Goal: Information Seeking & Learning: Learn about a topic

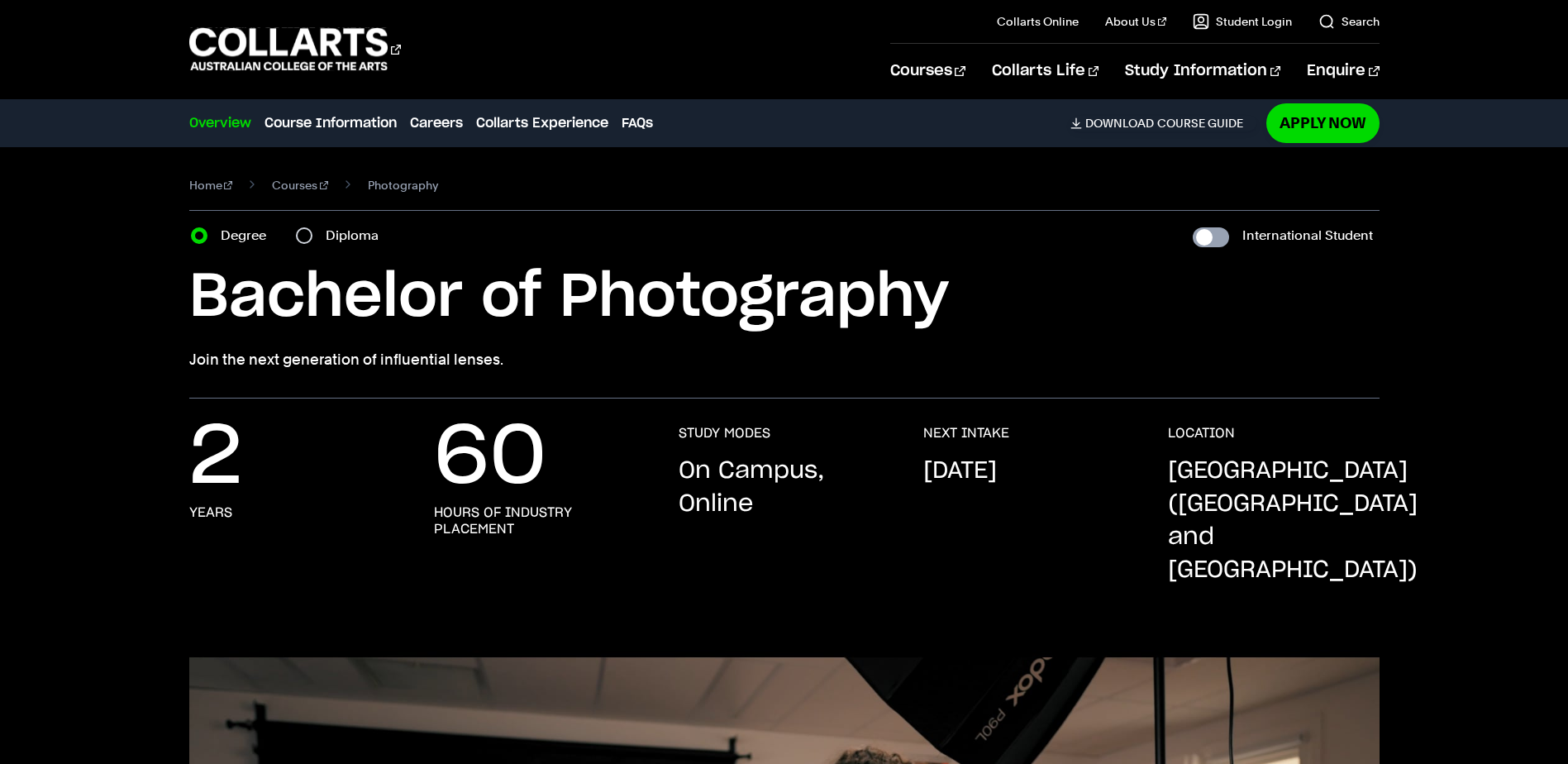
click at [1213, 232] on input "International Student" at bounding box center [1211, 237] width 36 height 20
checkbox input "true"
click at [1207, 235] on input "International Student" at bounding box center [1211, 237] width 36 height 20
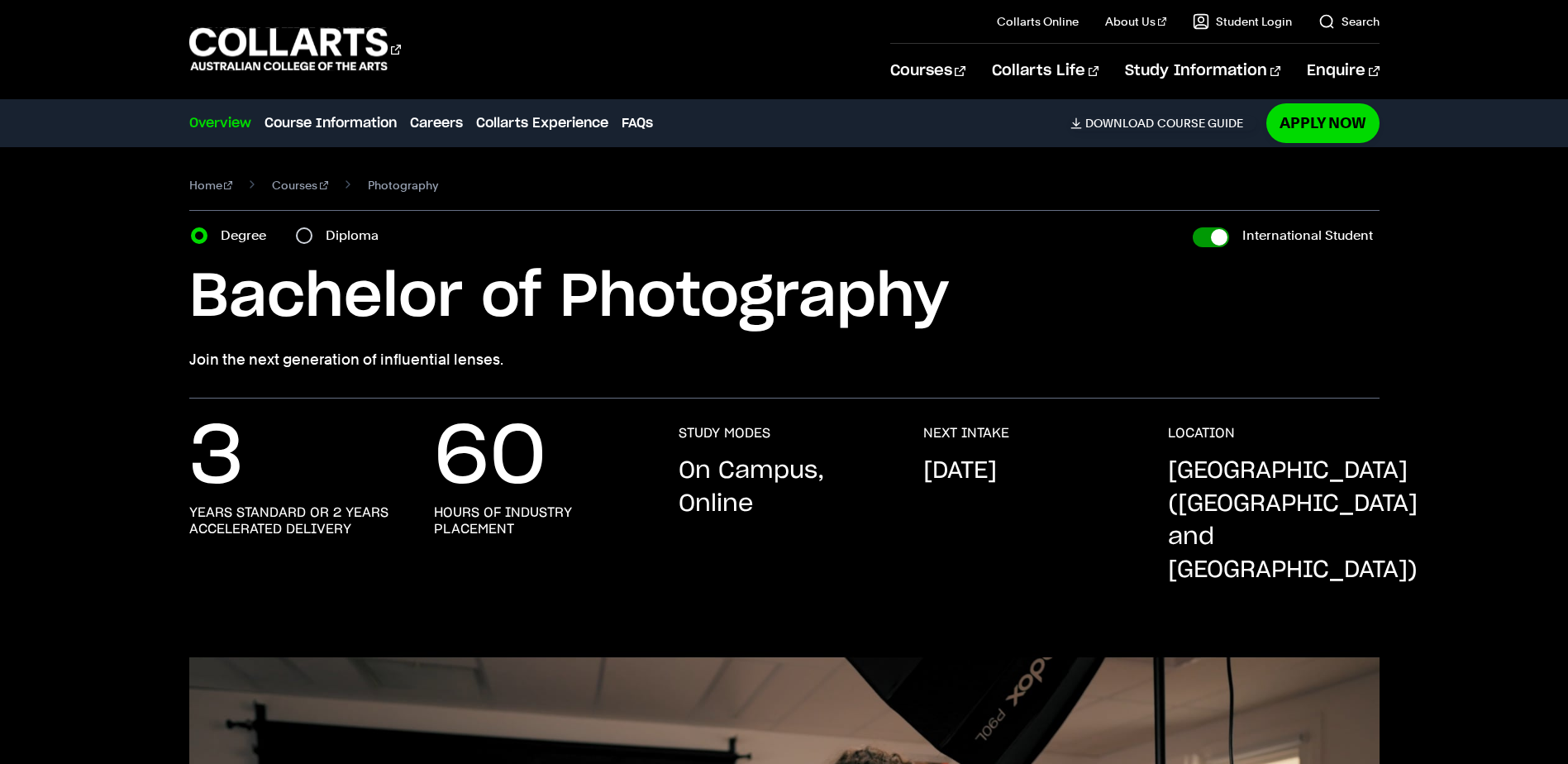
checkbox input "false"
click at [1219, 238] on input "International Student" at bounding box center [1211, 237] width 36 height 20
checkbox input "true"
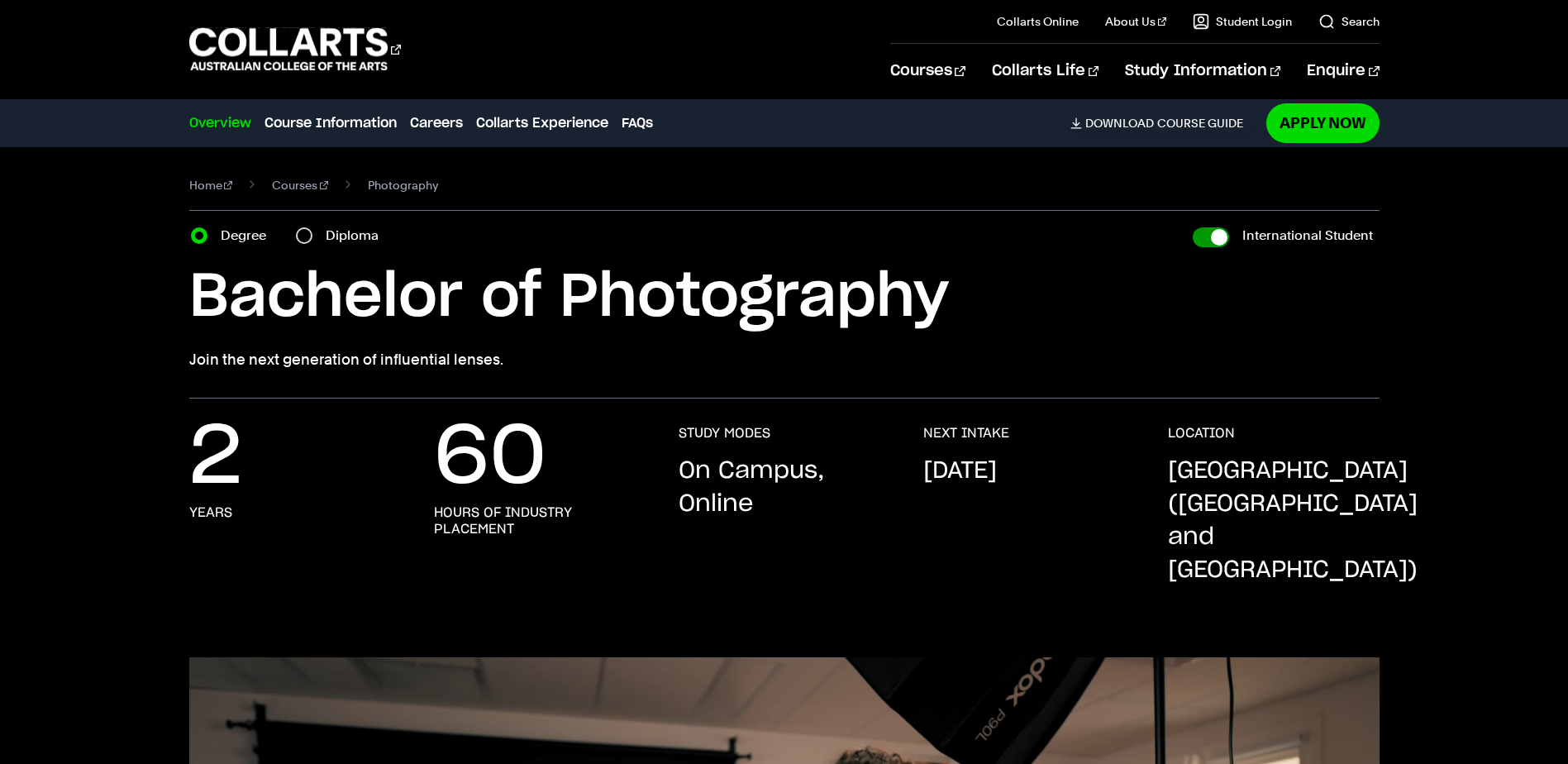
checkbox input "true"
click at [1198, 237] on input "International Student" at bounding box center [1211, 237] width 36 height 20
checkbox input "false"
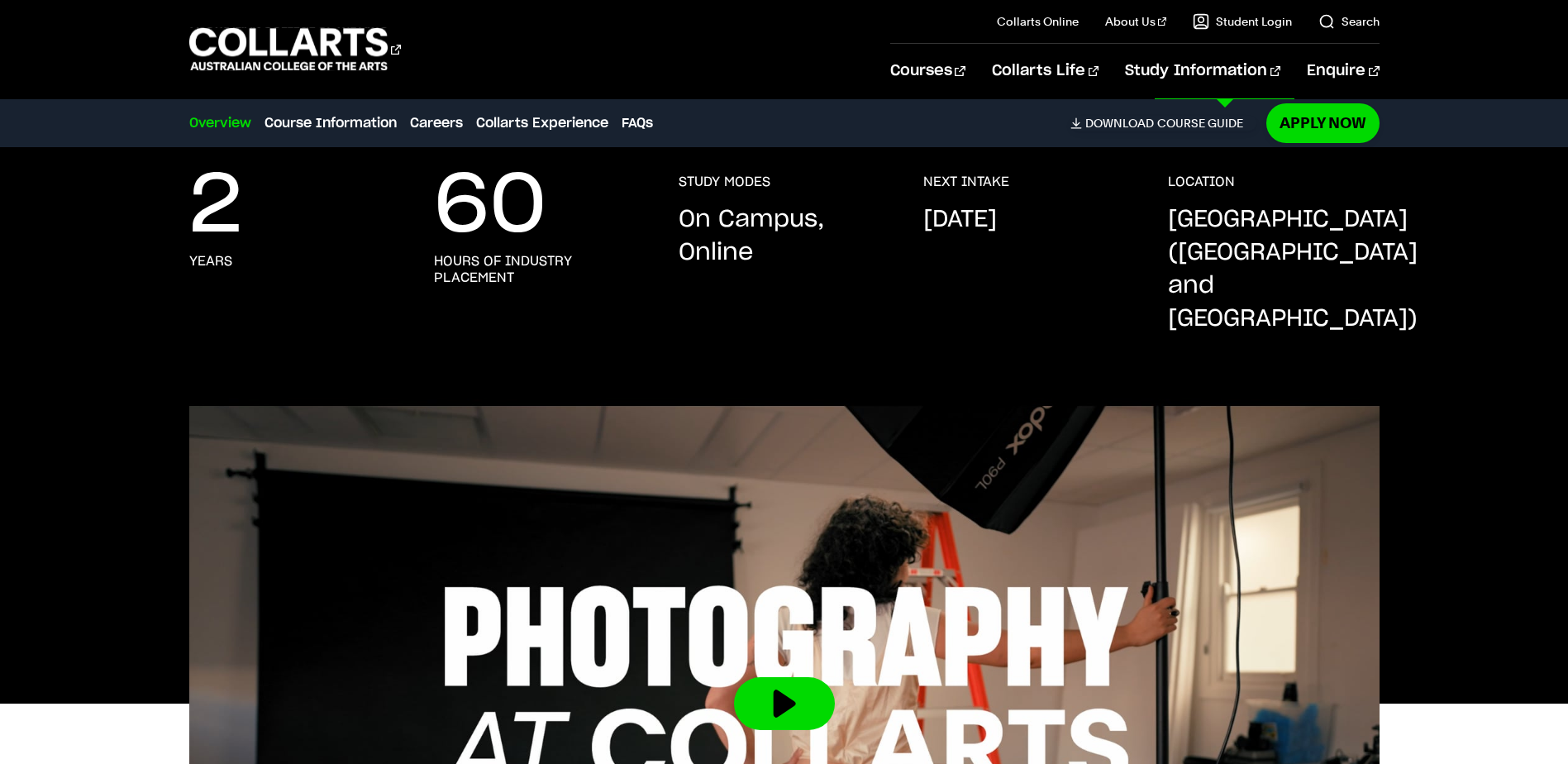
scroll to position [166, 0]
